Goal: Check status: Check status

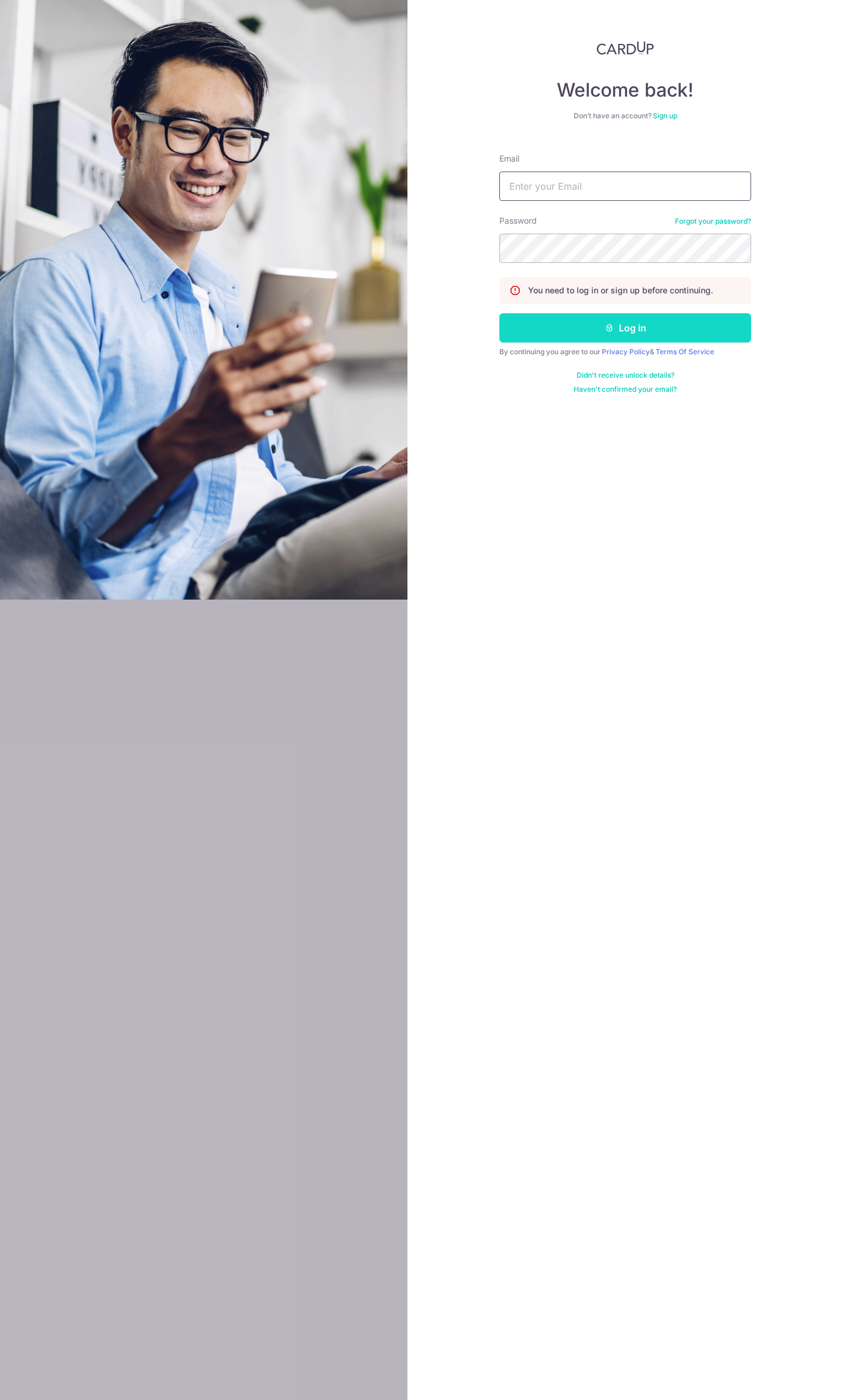
type input "[EMAIL_ADDRESS][DOMAIN_NAME]"
click at [601, 322] on button "Log in" at bounding box center [625, 328] width 252 height 30
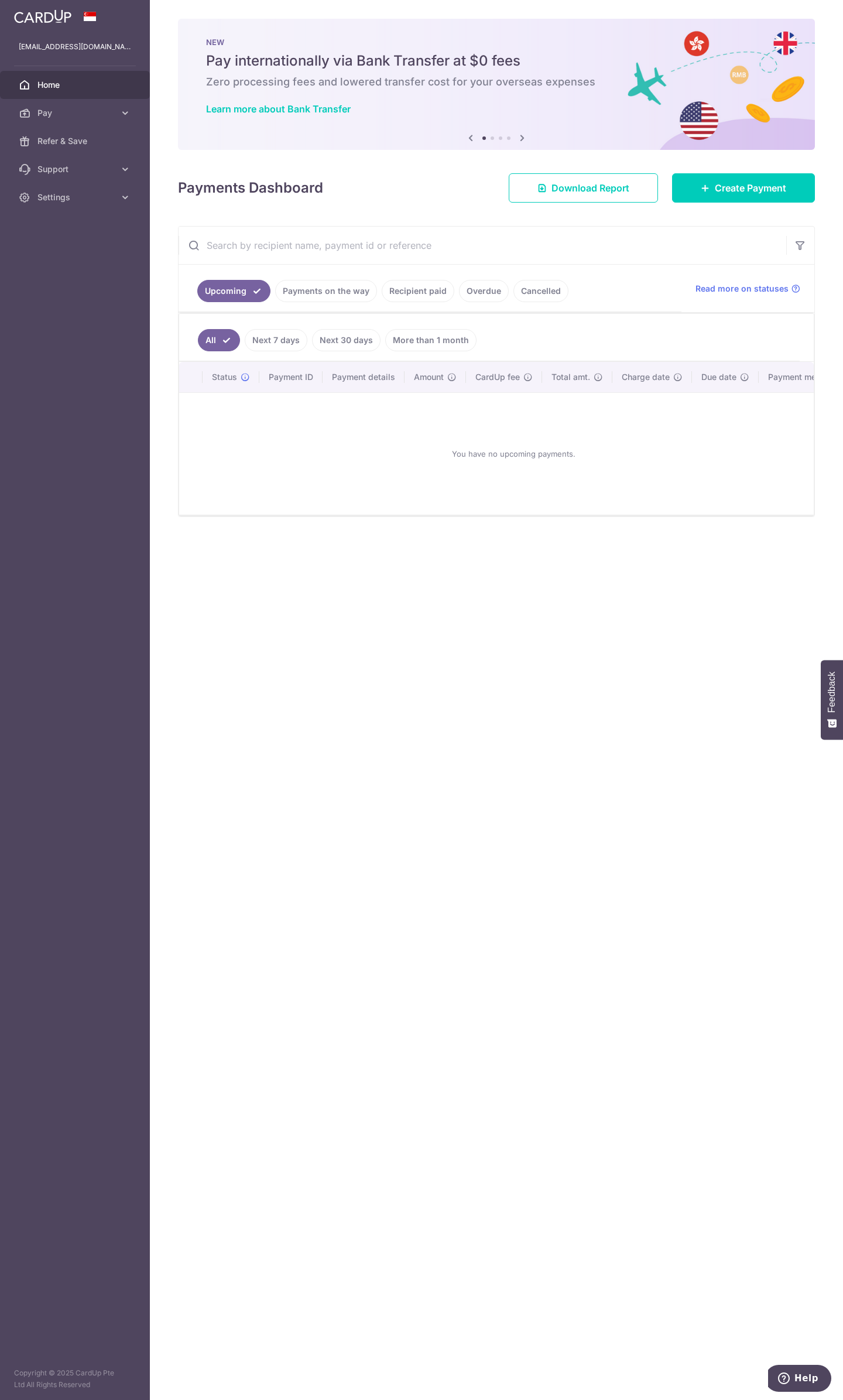
click at [416, 287] on link "Recipient paid" at bounding box center [418, 291] width 73 height 22
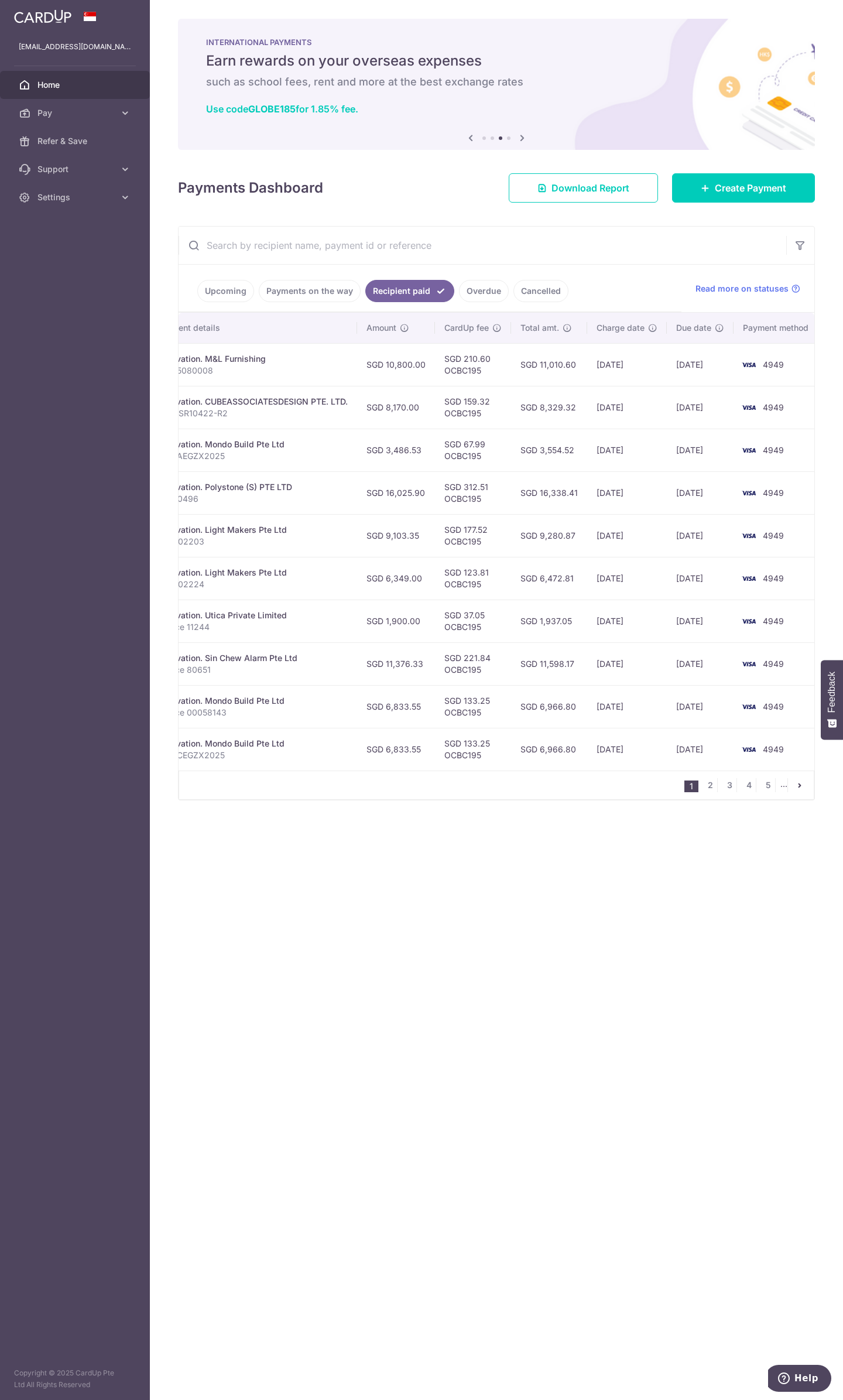
scroll to position [0, 242]
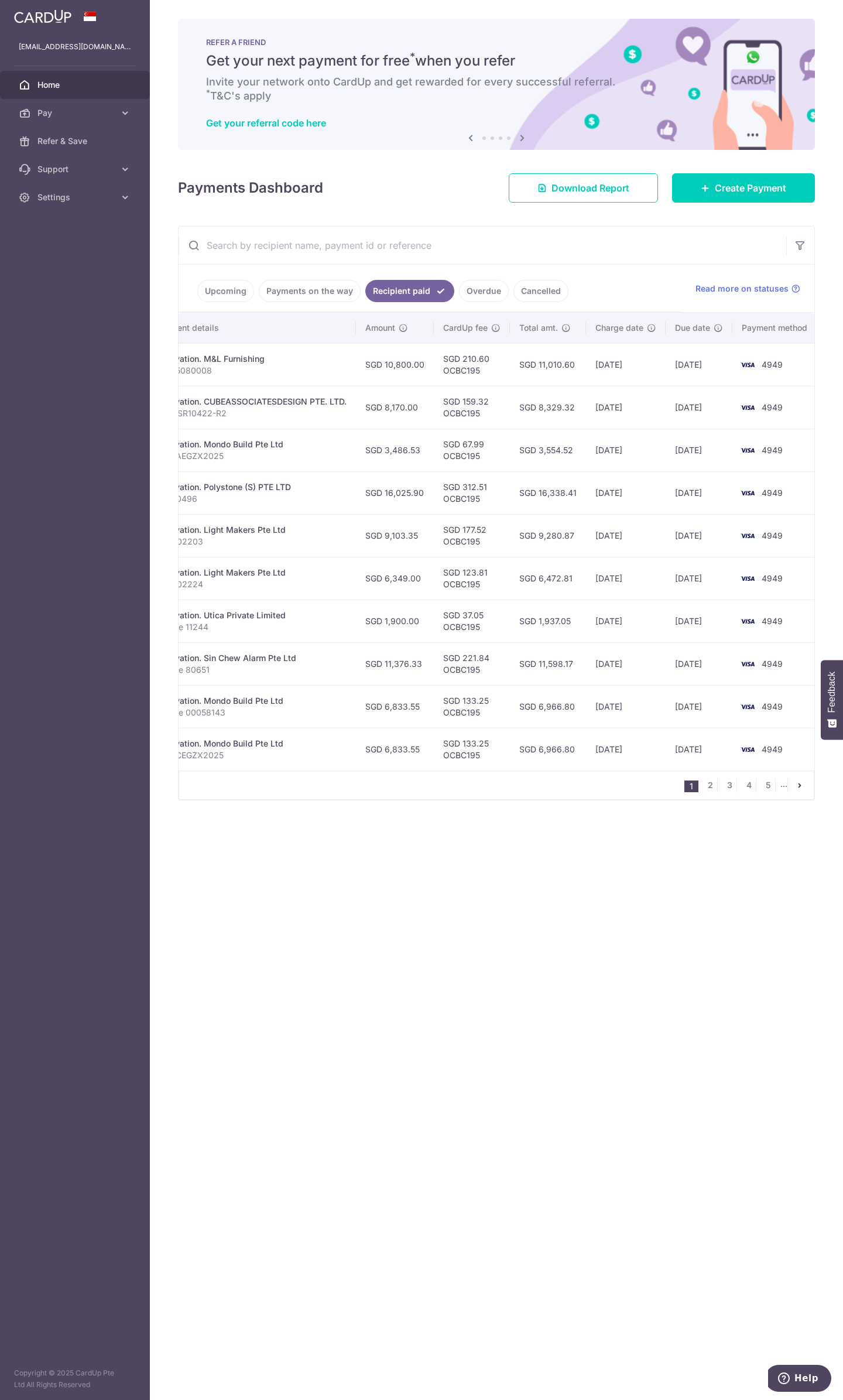
drag, startPoint x: 340, startPoint y: 254, endPoint x: 340, endPoint y: 261, distance: 7.0
click at [340, 259] on input "text" at bounding box center [482, 245] width 608 height 38
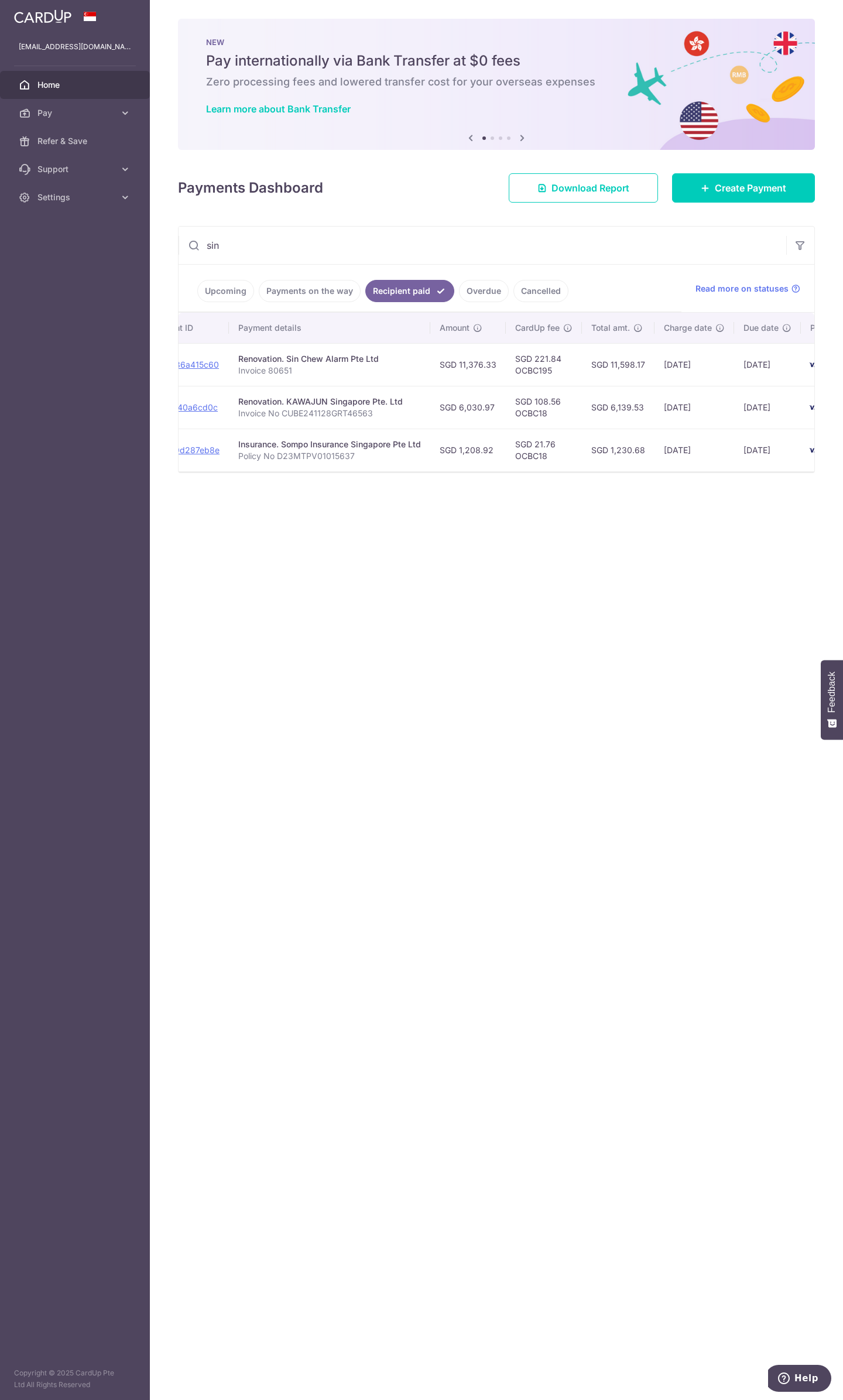
scroll to position [0, 0]
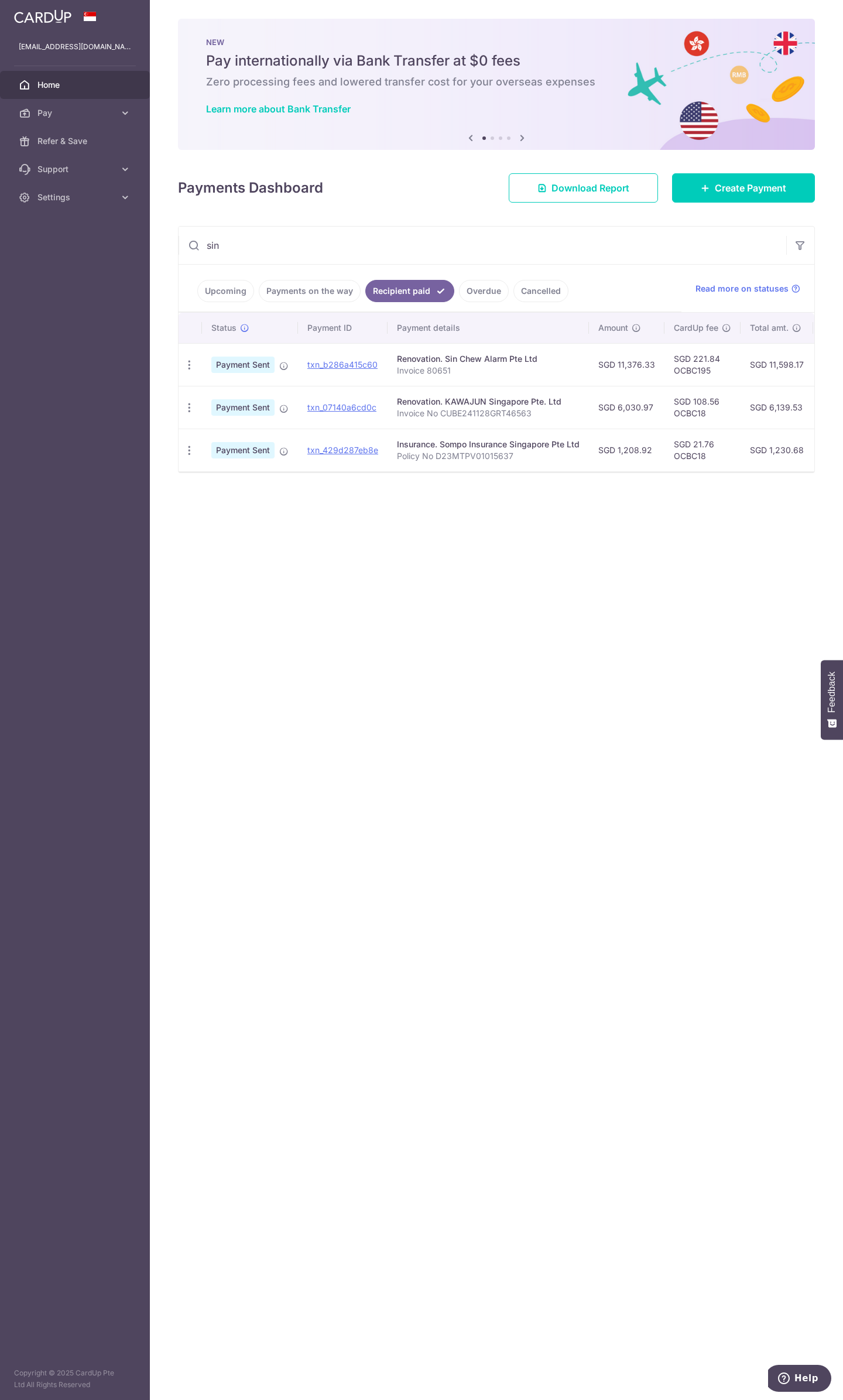
type input "sin"
